Goal: Information Seeking & Learning: Check status

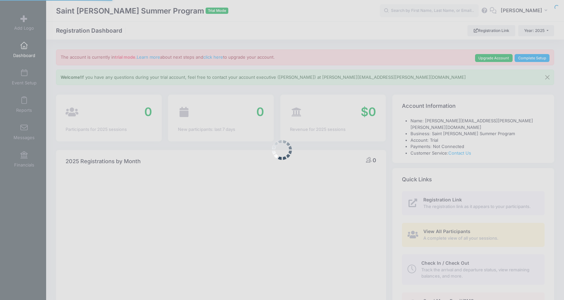
select select
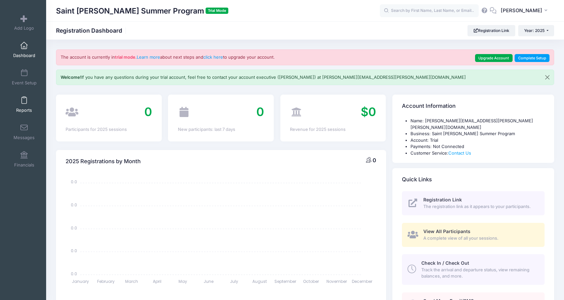
click at [24, 102] on span at bounding box center [24, 100] width 0 height 7
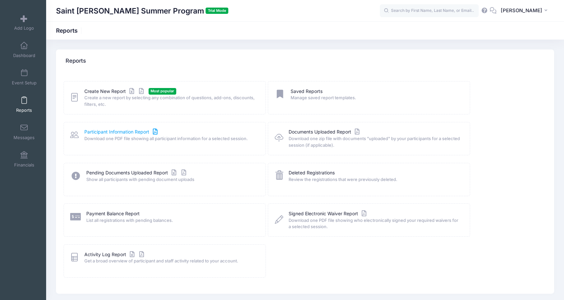
click at [140, 132] on link "Participant Information Report" at bounding box center [121, 131] width 75 height 7
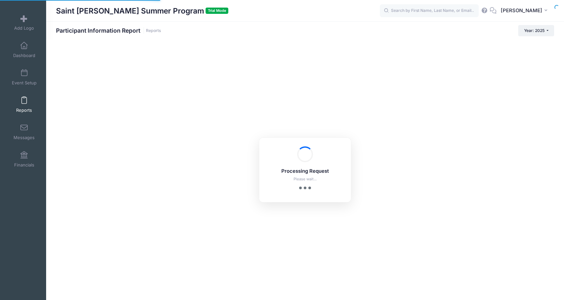
checkbox input "true"
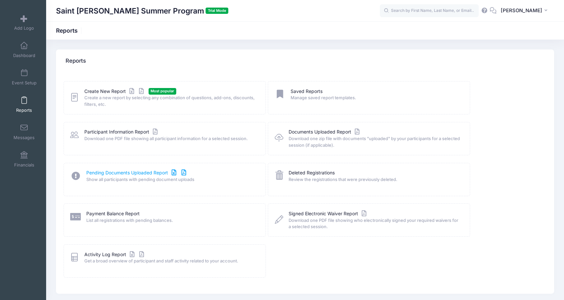
click at [157, 172] on link "Pending Documents Uploaded Report" at bounding box center [136, 172] width 101 height 7
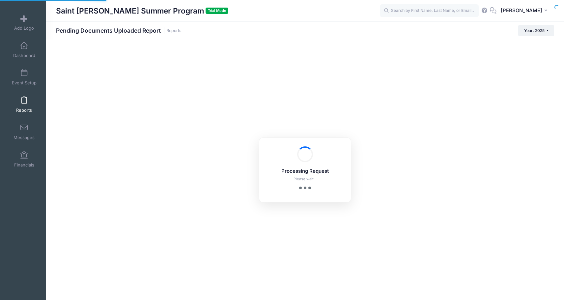
select select "10"
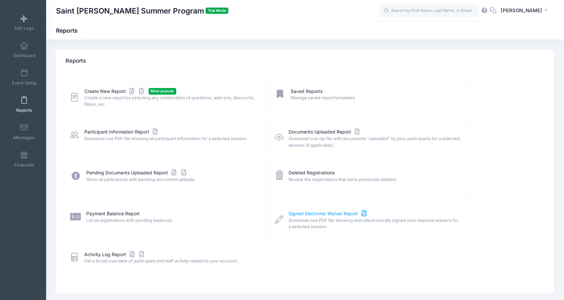
click at [339, 212] on link "Signed Electronic Waiver Report" at bounding box center [328, 213] width 79 height 7
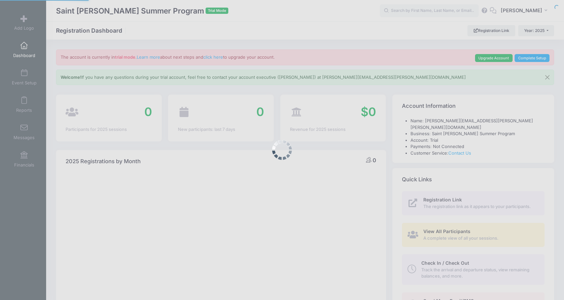
select select
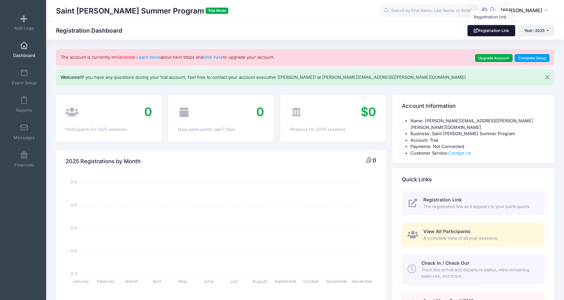
click at [492, 33] on link "Registration Link" at bounding box center [491, 30] width 48 height 11
